Goal: Navigation & Orientation: Find specific page/section

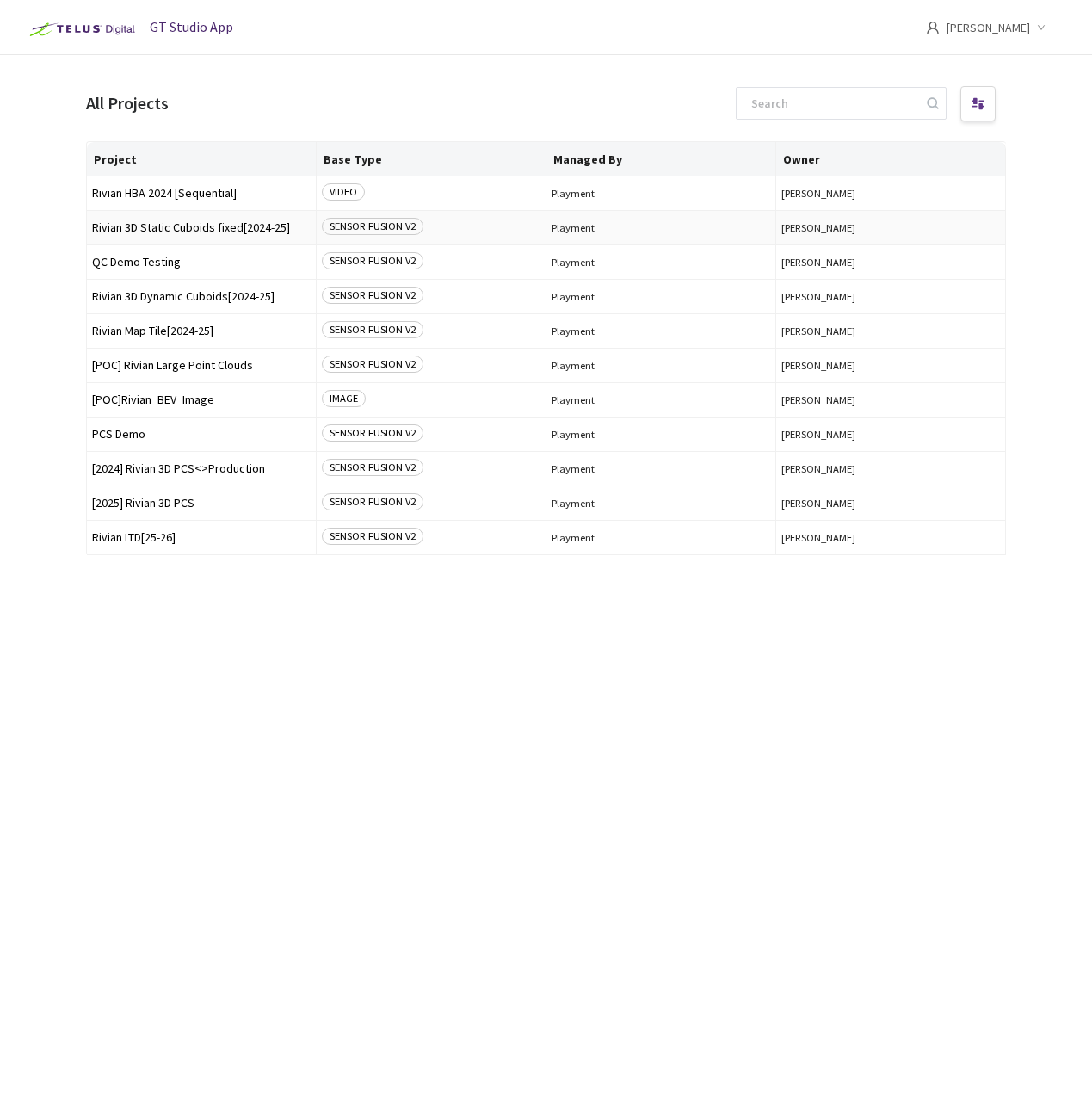
click at [224, 229] on span "Rivian 3D Static Cuboids fixed[2024-25]" at bounding box center [201, 228] width 219 height 13
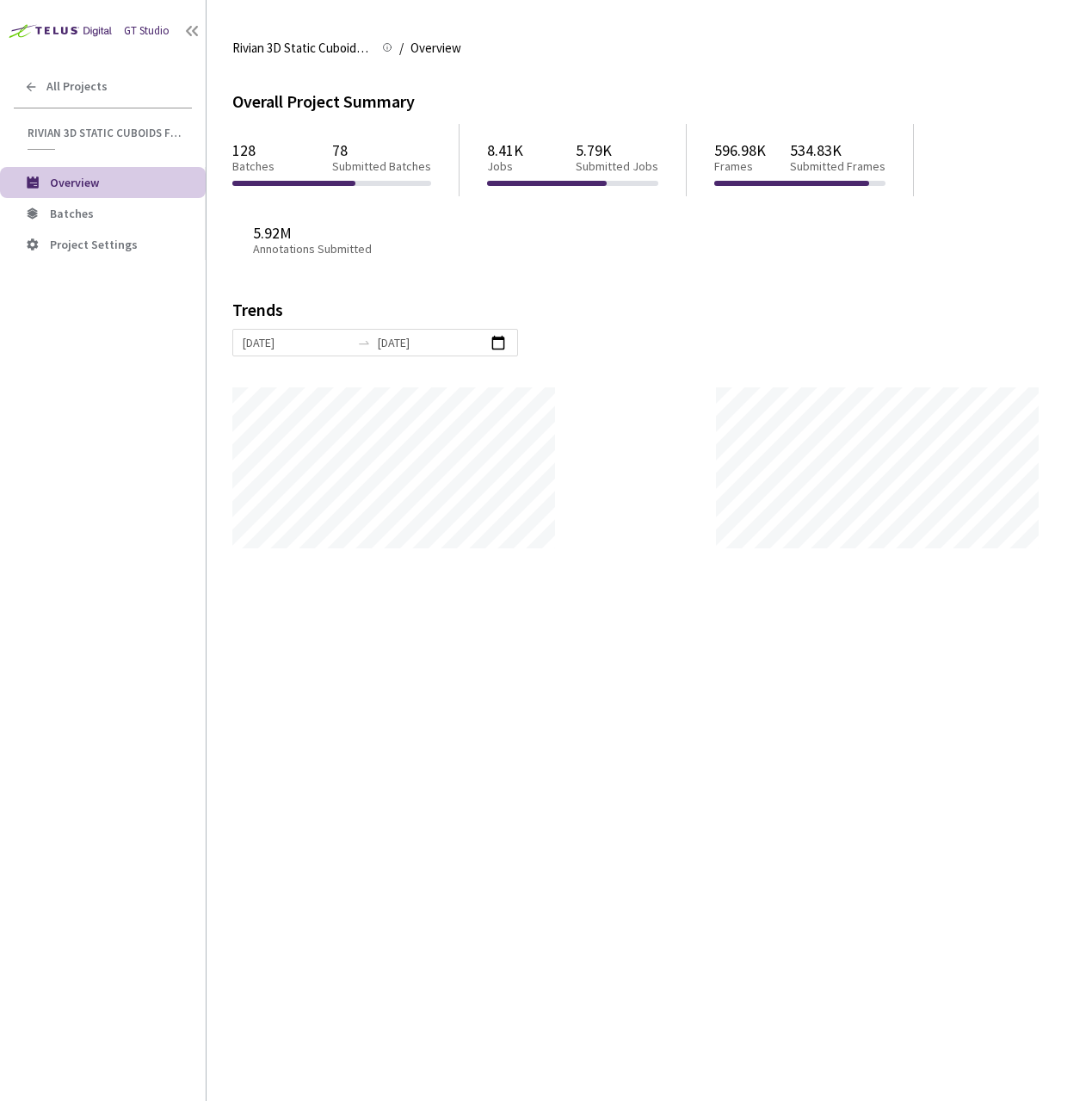
scroll to position [1101, 1092]
click at [104, 215] on span "Batches" at bounding box center [121, 214] width 142 height 15
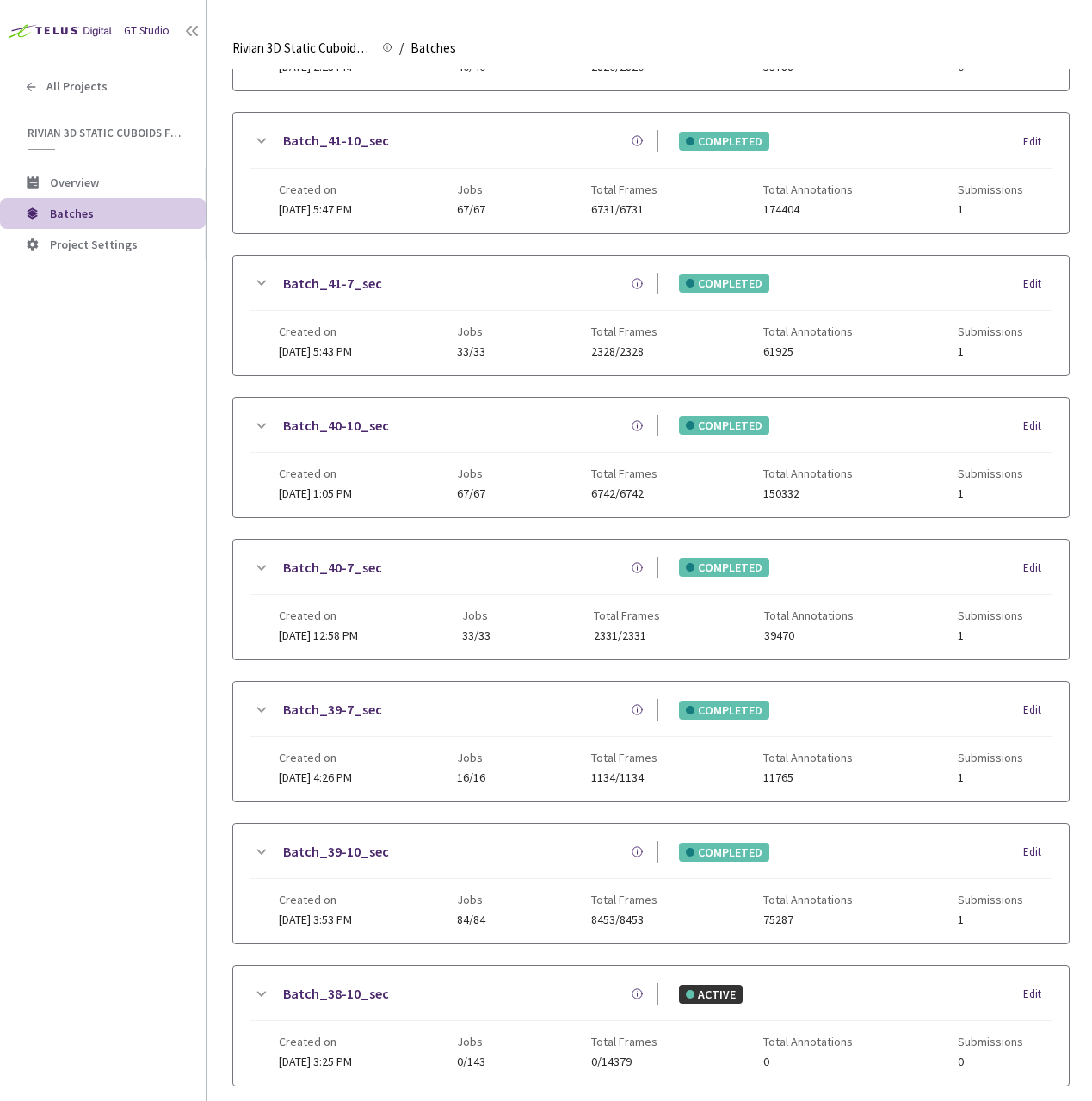
scroll to position [951, 0]
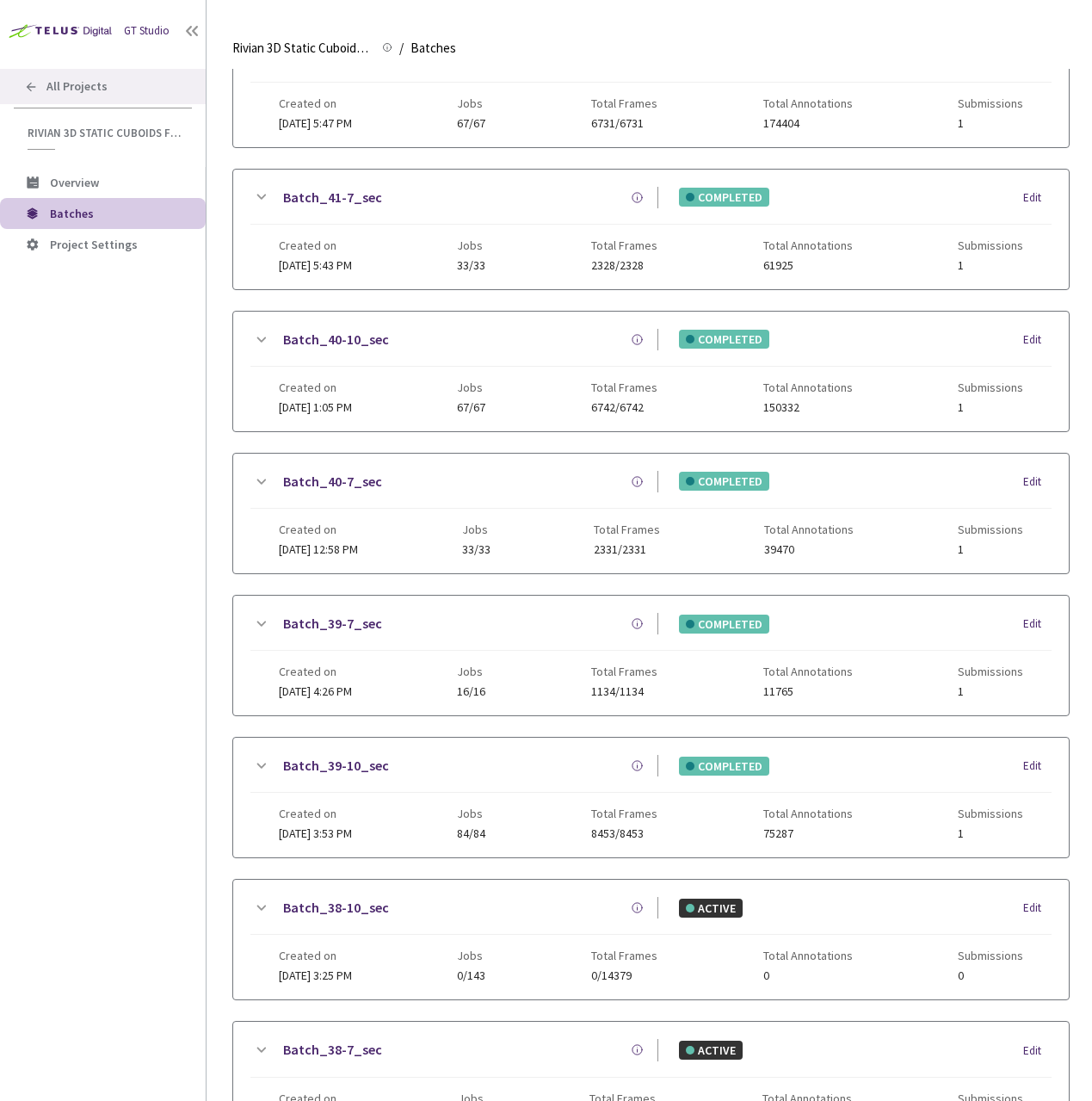
click at [85, 84] on span "All Projects" at bounding box center [77, 86] width 61 height 15
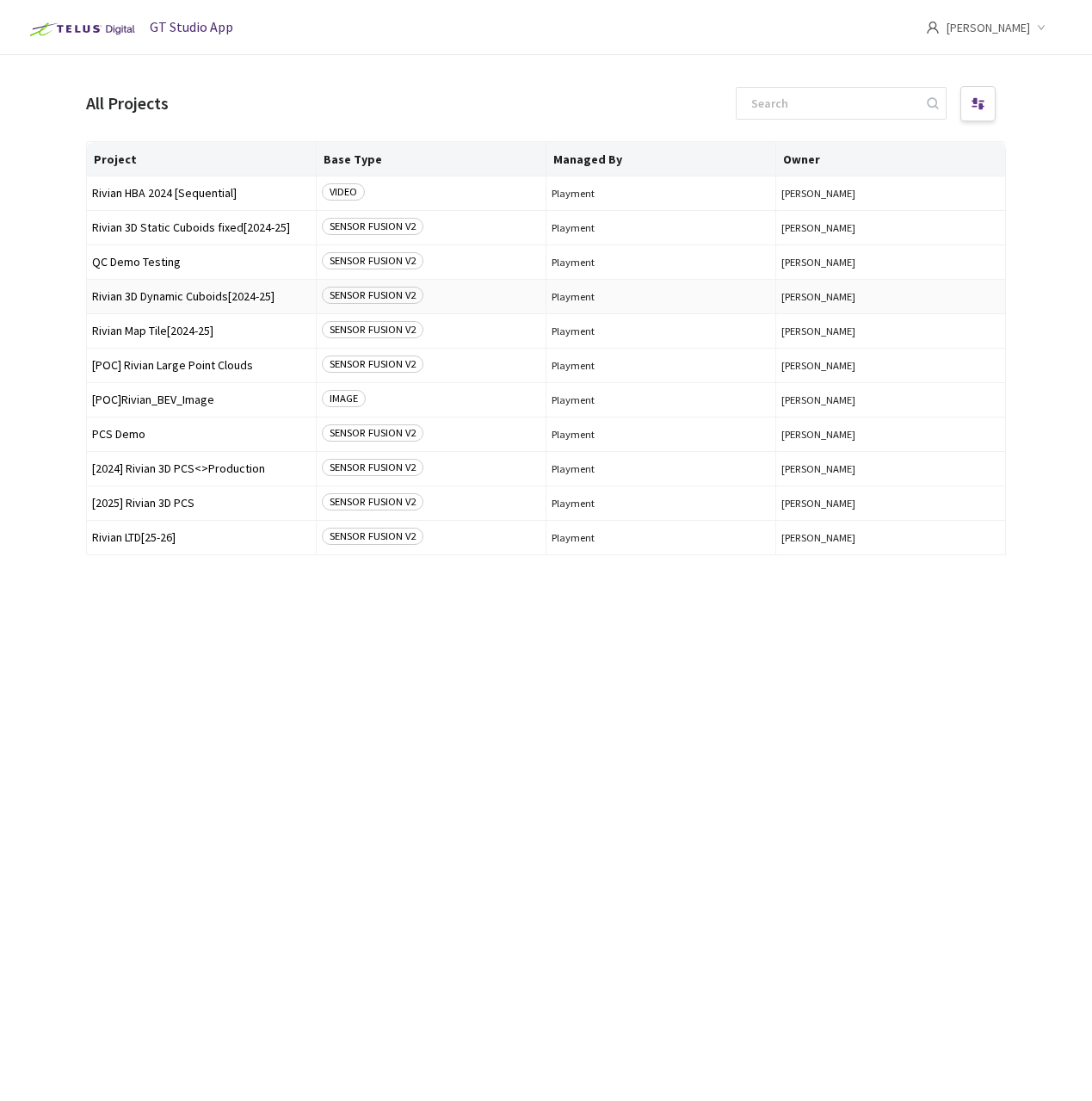
click at [178, 295] on span "Rivian 3D Dynamic Cuboids[2024-25]" at bounding box center [201, 296] width 219 height 13
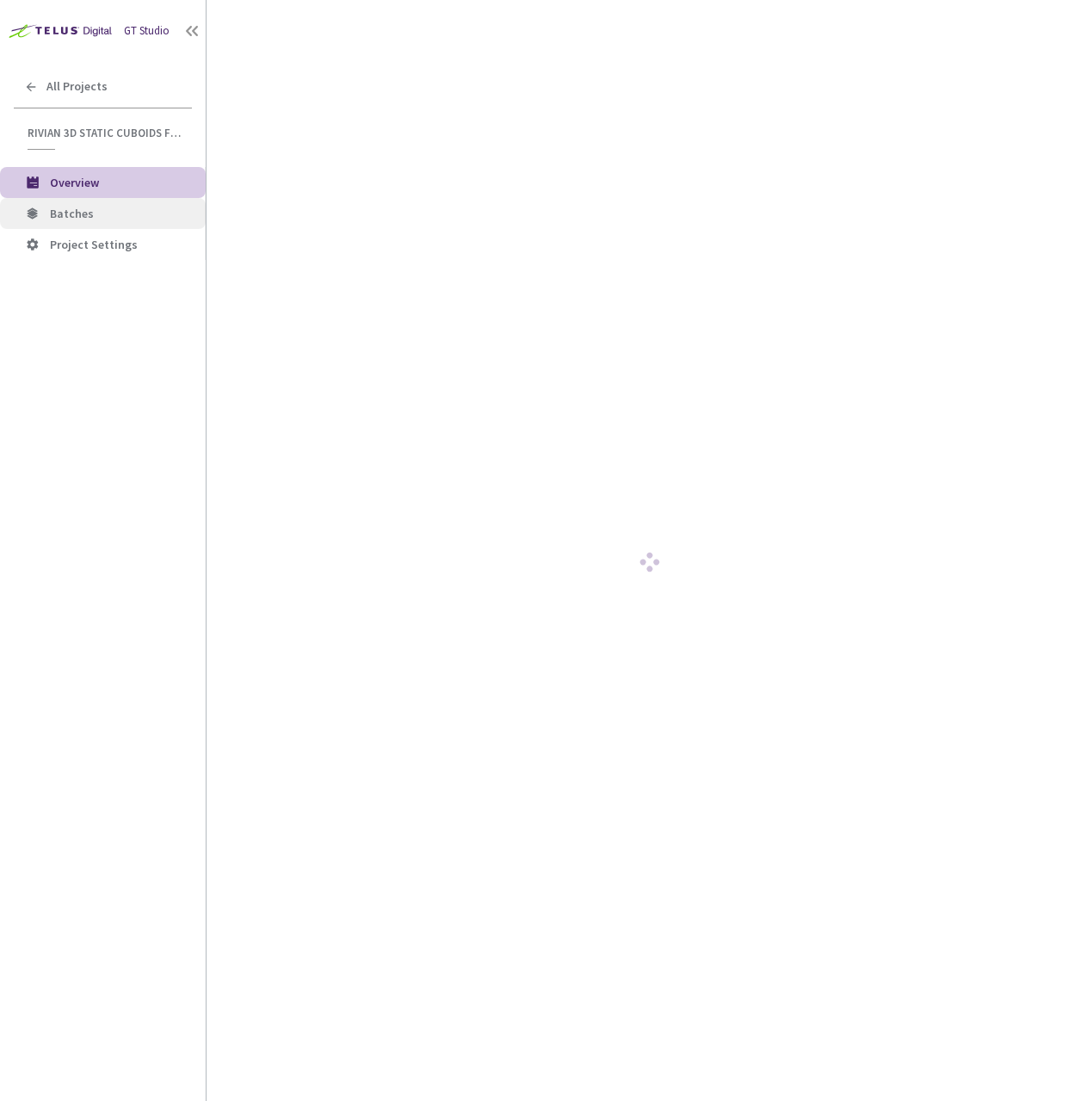
click at [107, 214] on span "Batches" at bounding box center [121, 214] width 142 height 15
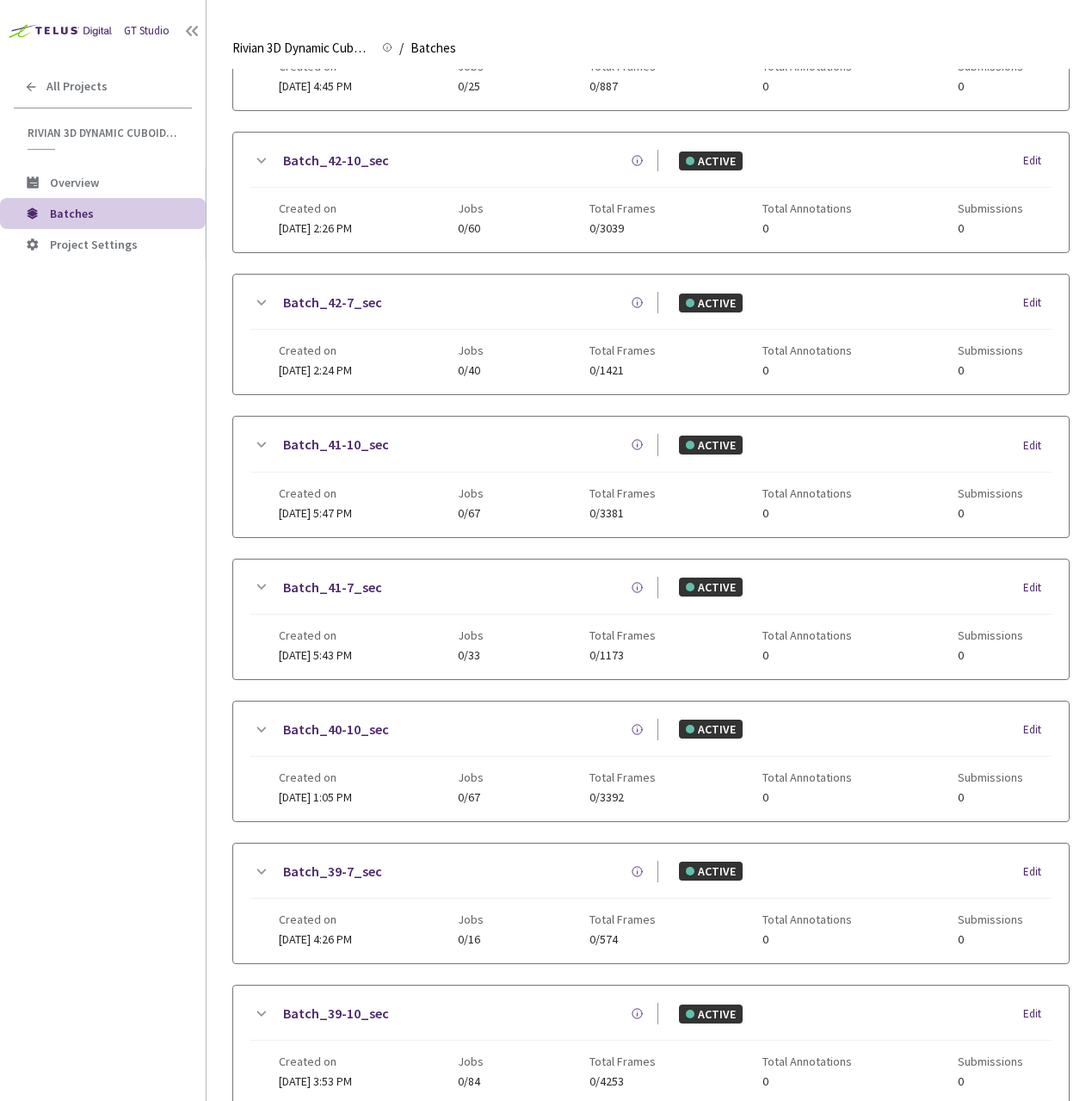
scroll to position [653, 0]
